Goal: Task Accomplishment & Management: Use online tool/utility

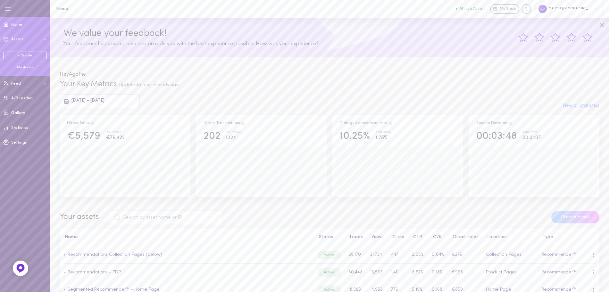
click at [21, 70] on div "+ Create My Assets" at bounding box center [25, 61] width 50 height 28
click at [23, 66] on div "My Assets" at bounding box center [25, 67] width 44 height 5
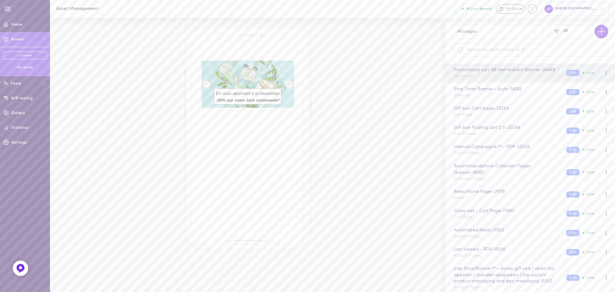
click at [491, 33] on div "All pages" at bounding box center [491, 32] width 75 height 6
click at [550, 46] on input "text" at bounding box center [530, 49] width 156 height 13
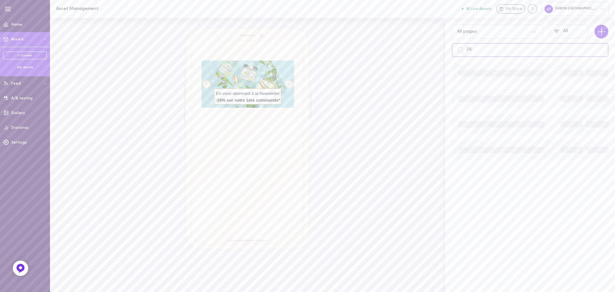
type input "P"
click at [550, 46] on input "[PERSON_NAME]" at bounding box center [530, 49] width 156 height 13
click at [508, 49] on input "[PERSON_NAME]" at bounding box center [530, 49] width 156 height 13
type input "C"
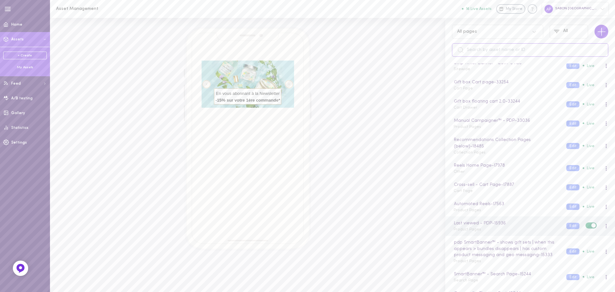
scroll to position [26, 0]
click at [566, 122] on button "Edit" at bounding box center [572, 124] width 13 height 6
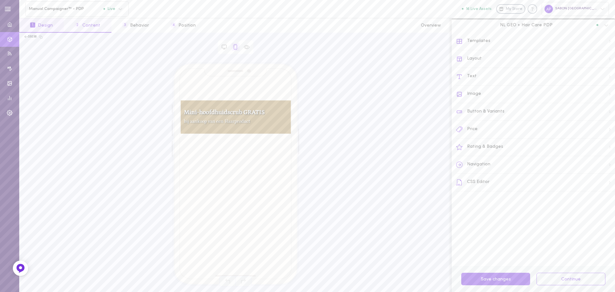
click at [99, 28] on button "2 Content" at bounding box center [87, 25] width 47 height 14
click at [143, 25] on button "3 Behavior" at bounding box center [136, 25] width 48 height 14
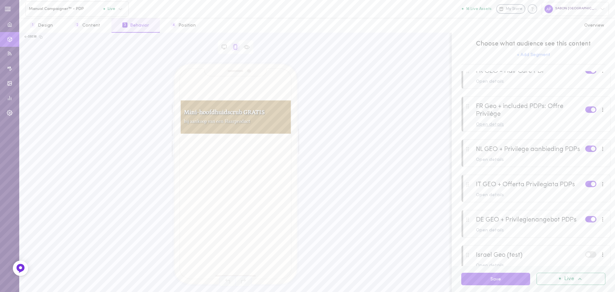
scroll to position [133, 0]
click at [504, 125] on div "Open details" at bounding box center [541, 124] width 130 height 4
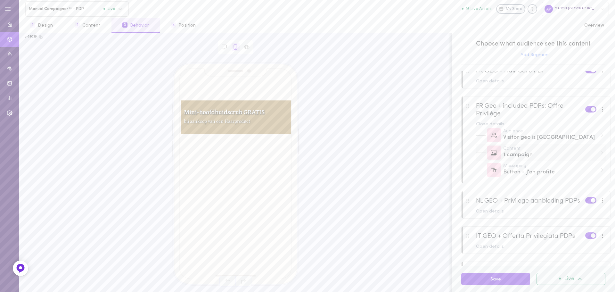
click at [547, 157] on div "1 campaign" at bounding box center [550, 155] width 94 height 8
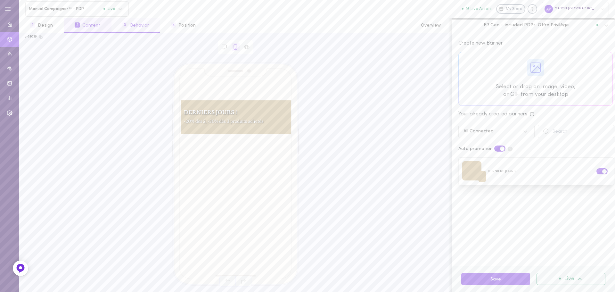
click at [143, 28] on button "3 Behavior" at bounding box center [136, 25] width 48 height 14
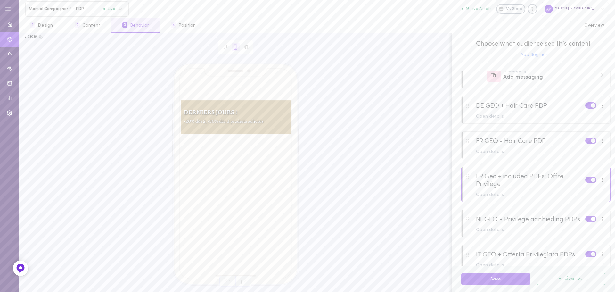
scroll to position [62, 0]
click at [591, 180] on span at bounding box center [593, 179] width 4 height 4
click at [0, 0] on input "checkbox" at bounding box center [0, 0] width 0 height 0
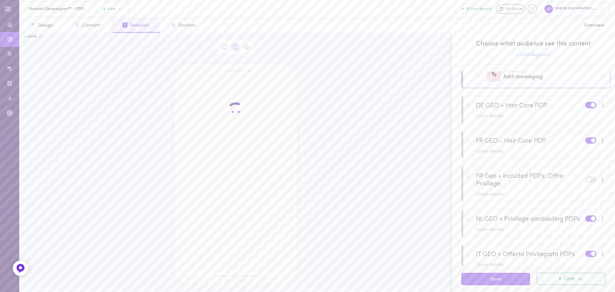
click at [586, 221] on label at bounding box center [590, 218] width 11 height 6
click at [0, 0] on input "checkbox" at bounding box center [0, 0] width 0 height 0
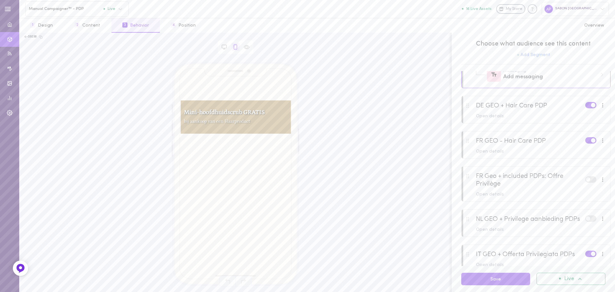
click at [585, 257] on label at bounding box center [590, 254] width 11 height 6
click at [0, 0] on input "checkbox" at bounding box center [0, 0] width 0 height 0
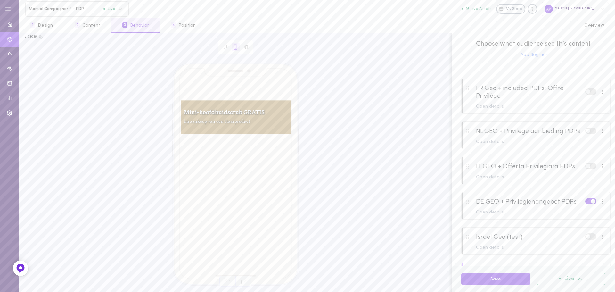
scroll to position [159, 0]
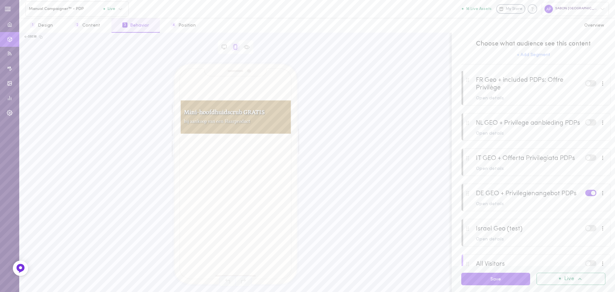
click at [585, 196] on label at bounding box center [590, 193] width 11 height 6
click at [0, 0] on input "checkbox" at bounding box center [0, 0] width 0 height 0
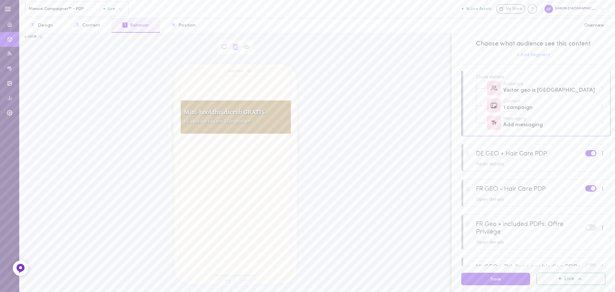
scroll to position [0, 0]
